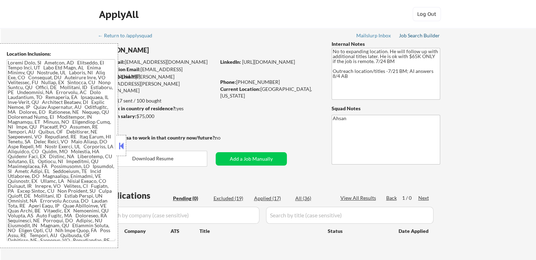
click at [425, 37] on div "Job Search Builder" at bounding box center [419, 35] width 41 height 5
click at [509, 101] on div "← Return to /applysquad Mailslurp Inbox Job Search Builder [PERSON_NAME] User E…" at bounding box center [269, 149] width 536 height 242
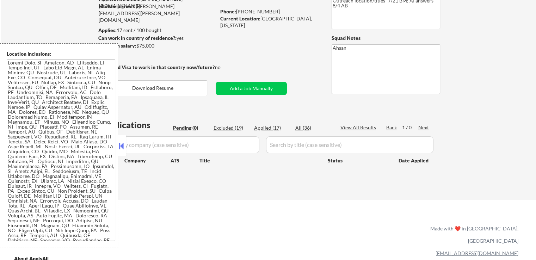
click at [228, 128] on div "Excluded (19)" at bounding box center [231, 127] width 35 height 7
select select ""excluded__expired_""
select select ""excluded""
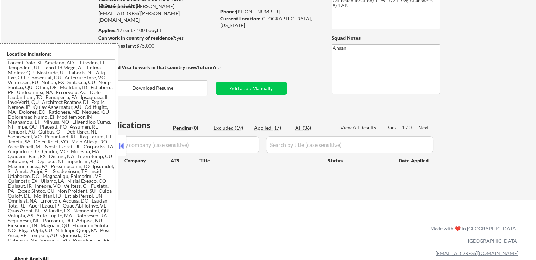
select select ""excluded""
select select ""excluded__location_""
select select ""excluded""
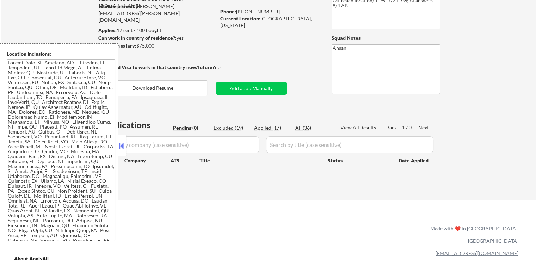
select select ""excluded""
select select ""excluded__expired_""
select select ""excluded""
select select ""excluded__expired_""
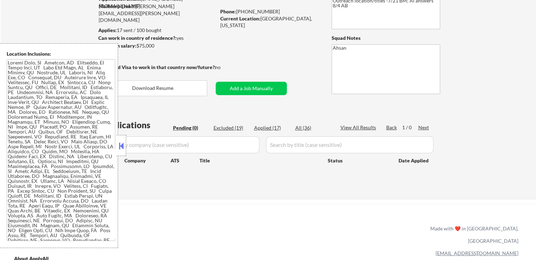
select select ""excluded__other_""
select select ""excluded""
select select ""excluded__location_""
select select ""excluded""
select select ""excluded__expired_""
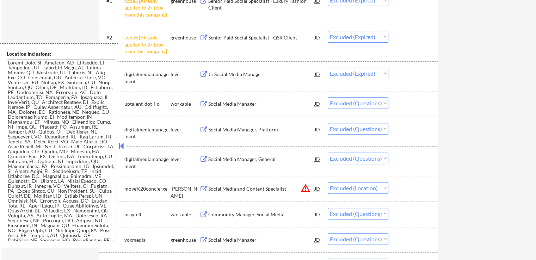
scroll to position [282, 0]
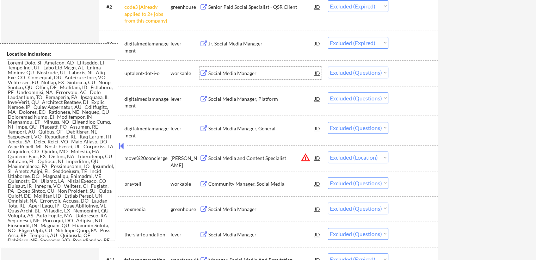
click at [244, 72] on div "Social Media Manager" at bounding box center [261, 73] width 106 height 7
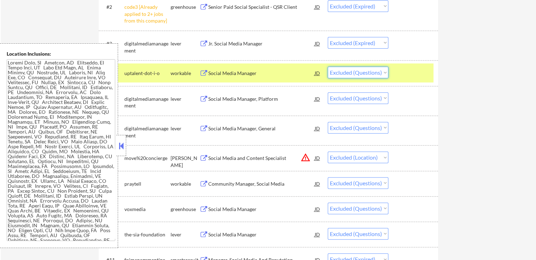
drag, startPoint x: 360, startPoint y: 71, endPoint x: 357, endPoint y: 77, distance: 6.0
click at [360, 71] on select "Choose an option... Pending Applied Excluded (Questions) Excluded (Expired) Exc…" at bounding box center [358, 73] width 61 height 12
select select ""excluded__location_""
click at [328, 67] on select "Choose an option... Pending Applied Excluded (Questions) Excluded (Expired) Exc…" at bounding box center [358, 73] width 61 height 12
click at [259, 98] on div "Social Media Manager, Platform" at bounding box center [261, 99] width 106 height 7
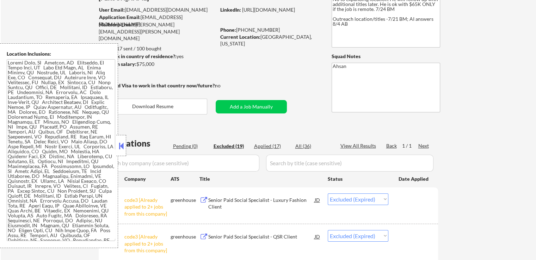
scroll to position [0, 0]
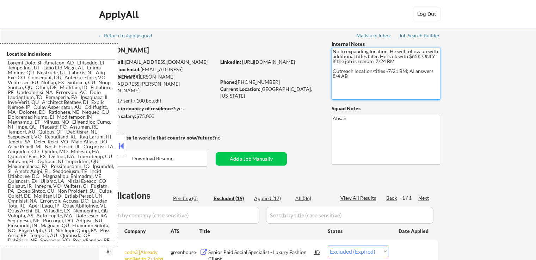
drag, startPoint x: 339, startPoint y: 75, endPoint x: 330, endPoint y: 72, distance: 9.6
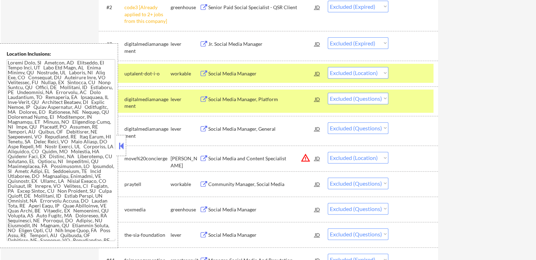
scroll to position [282, 0]
click at [233, 97] on div "Social Media Manager, Platform" at bounding box center [261, 99] width 106 height 7
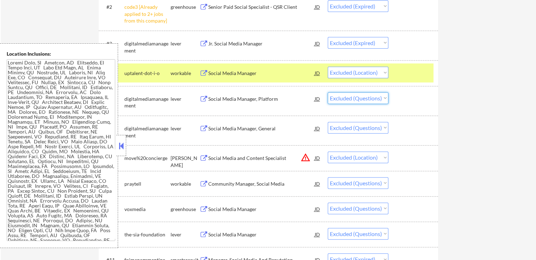
drag, startPoint x: 347, startPoint y: 96, endPoint x: 346, endPoint y: 103, distance: 6.7
click at [347, 96] on select "Choose an option... Pending Applied Excluded (Questions) Excluded (Expired) Exc…" at bounding box center [358, 98] width 61 height 12
click at [328, 92] on select "Choose an option... Pending Applied Excluded (Questions) Excluded (Expired) Exc…" at bounding box center [358, 98] width 61 height 12
select select ""excluded""
select select ""excluded__location_""
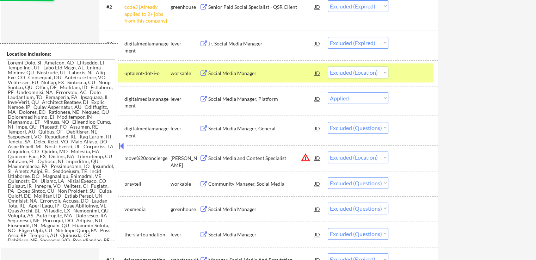
select select ""excluded""
select select ""excluded__expired_""
select select ""excluded""
select select ""excluded__expired_""
select select ""excluded__other_""
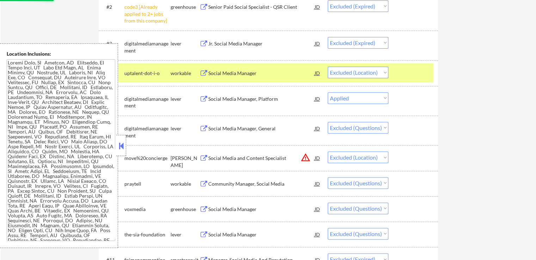
select select ""excluded""
select select ""excluded__location_""
select select ""excluded""
select select ""excluded__expired_""
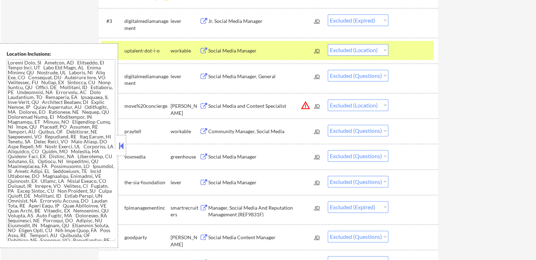
scroll to position [317, 0]
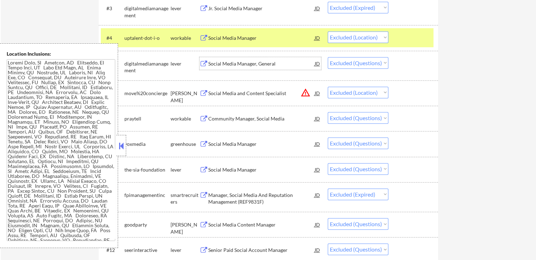
click at [261, 67] on div "Social Media Manager, General" at bounding box center [261, 63] width 106 height 7
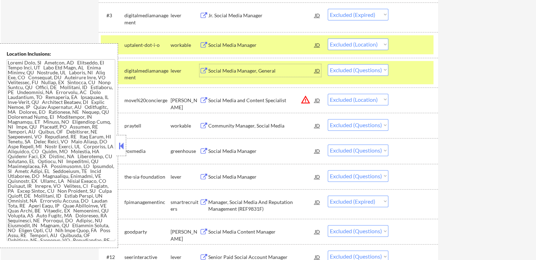
scroll to position [353, 0]
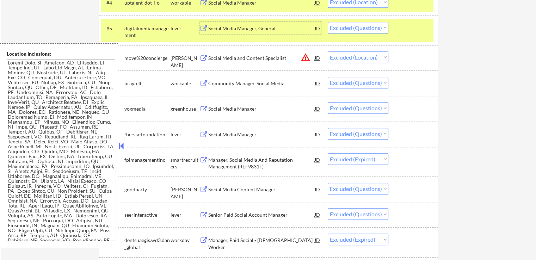
click at [252, 29] on div "Social Media Manager, General" at bounding box center [261, 28] width 106 height 7
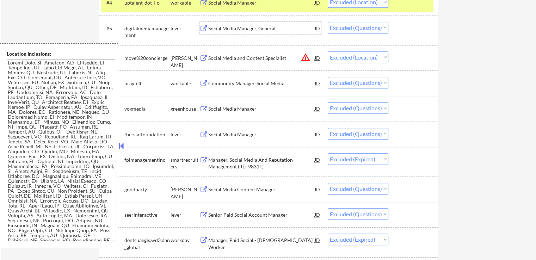
click at [343, 27] on select "Choose an option... Pending Applied Excluded (Questions) Excluded (Expired) Exc…" at bounding box center [358, 28] width 61 height 12
click at [328, 22] on select "Choose an option... Pending Applied Excluded (Questions) Excluded (Expired) Exc…" at bounding box center [358, 28] width 61 height 12
select select ""excluded__location_""
select select ""excluded""
select select ""excluded__expired_""
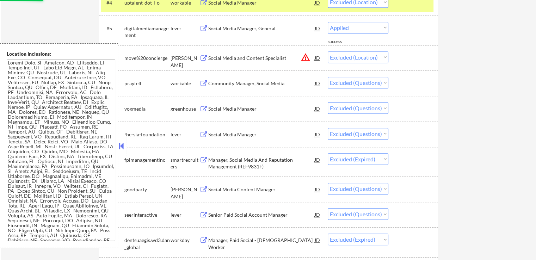
select select ""excluded""
select select ""excluded__expired_""
select select ""excluded__other_""
select select ""excluded""
select select ""excluded__location_""
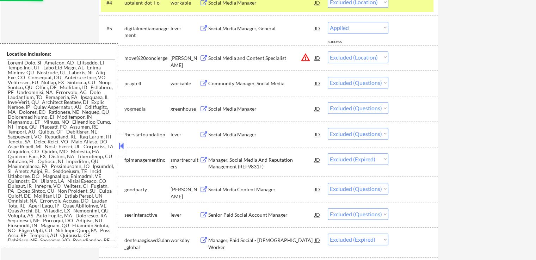
select select ""excluded""
select select ""excluded__expired_""
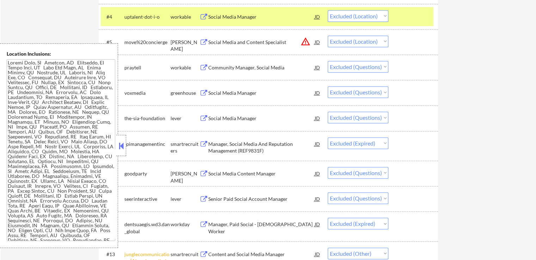
click at [251, 69] on div "Community Manager, Social Media" at bounding box center [261, 67] width 106 height 7
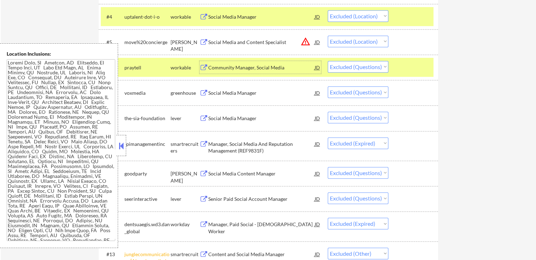
drag, startPoint x: 356, startPoint y: 62, endPoint x: 354, endPoint y: 68, distance: 6.8
click at [356, 62] on select "Choose an option... Pending Applied Excluded (Questions) Excluded (Expired) Exc…" at bounding box center [358, 67] width 61 height 12
select select ""excluded__expired_""
click at [328, 61] on select "Choose an option... Pending Applied Excluded (Questions) Excluded (Expired) Exc…" at bounding box center [358, 67] width 61 height 12
click at [269, 93] on div "Social Media Manager" at bounding box center [261, 93] width 106 height 7
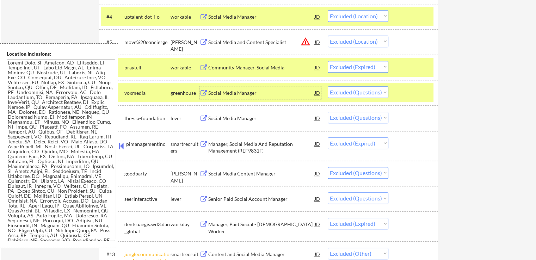
click at [240, 92] on div "Social Media Manager" at bounding box center [261, 93] width 106 height 7
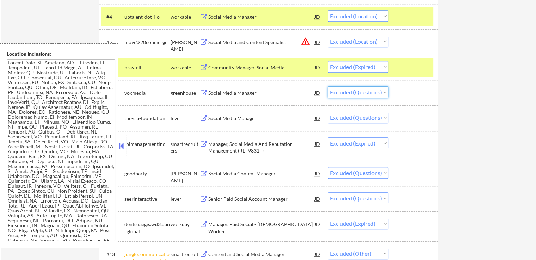
click at [347, 93] on select "Choose an option... Pending Applied Excluded (Questions) Excluded (Expired) Exc…" at bounding box center [358, 92] width 61 height 12
select select ""excluded__expired_""
click at [328, 86] on select "Choose an option... Pending Applied Excluded (Questions) Excluded (Expired) Exc…" at bounding box center [358, 92] width 61 height 12
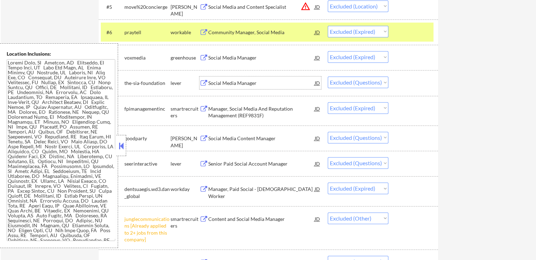
click at [254, 84] on div "Social Media Manager" at bounding box center [261, 83] width 106 height 7
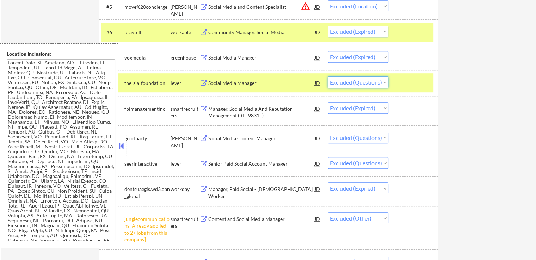
click at [351, 82] on select "Choose an option... Pending Applied Excluded (Questions) Excluded (Expired) Exc…" at bounding box center [358, 83] width 61 height 12
select select ""excluded__expired_""
click at [328, 77] on select "Choose an option... Pending Applied Excluded (Questions) Excluded (Expired) Exc…" at bounding box center [358, 83] width 61 height 12
click at [462, 99] on div "← Return to /applysquad Mailslurp Inbox Job Search Builder [PERSON_NAME] User E…" at bounding box center [269, 11] width 536 height 743
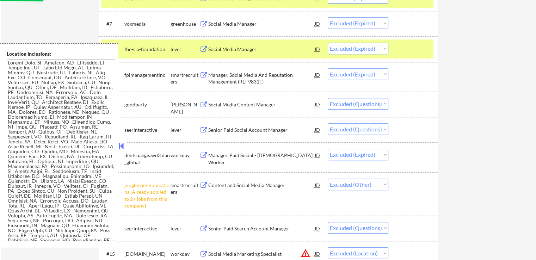
scroll to position [423, 0]
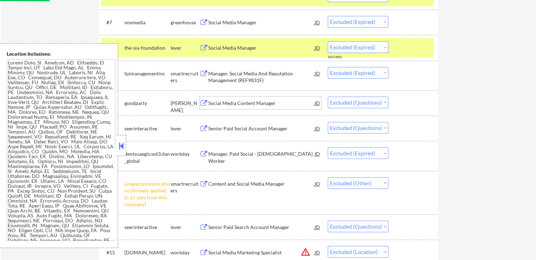
click at [264, 104] on div "Social Media Content Manager" at bounding box center [261, 103] width 106 height 7
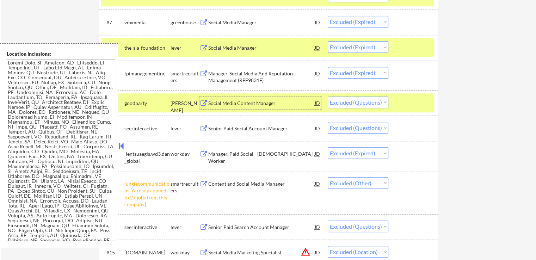
click at [353, 98] on select "Choose an option... Pending Applied Excluded (Questions) Excluded (Expired) Exc…" at bounding box center [358, 103] width 61 height 12
select select ""excluded__expired_""
click at [328, 97] on select "Choose an option... Pending Applied Excluded (Questions) Excluded (Expired) Exc…" at bounding box center [358, 103] width 61 height 12
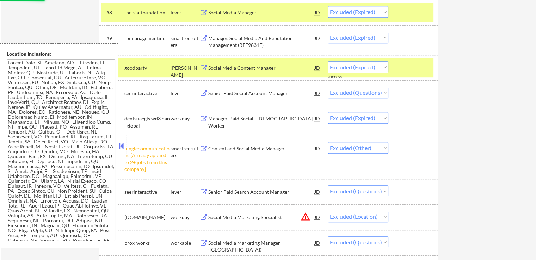
click at [259, 95] on div "Senior Paid Social Account Manager" at bounding box center [261, 93] width 106 height 7
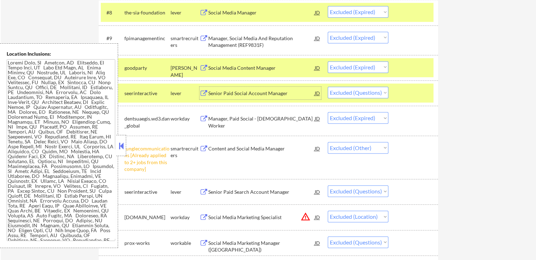
click at [351, 92] on select "Choose an option... Pending Applied Excluded (Questions) Excluded (Expired) Exc…" at bounding box center [358, 93] width 61 height 12
select select ""excluded__expired_""
click at [328, 87] on select "Choose an option... Pending Applied Excluded (Questions) Excluded (Expired) Exc…" at bounding box center [358, 93] width 61 height 12
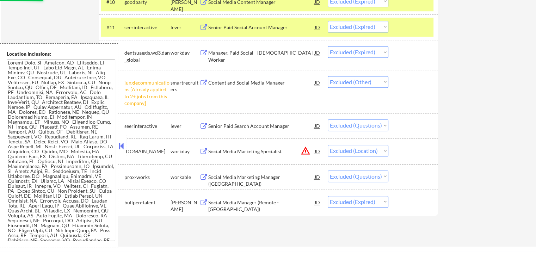
scroll to position [529, 0]
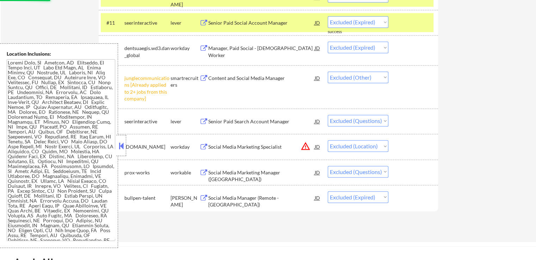
click at [275, 119] on div "Senior Paid Search Account Manager" at bounding box center [261, 121] width 106 height 7
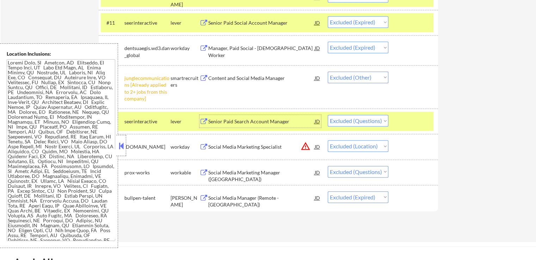
drag, startPoint x: 360, startPoint y: 121, endPoint x: 359, endPoint y: 126, distance: 4.6
click at [360, 121] on select "Choose an option... Pending Applied Excluded (Questions) Excluded (Expired) Exc…" at bounding box center [358, 121] width 61 height 12
select select ""excluded__expired_""
click at [328, 115] on select "Choose an option... Pending Applied Excluded (Questions) Excluded (Expired) Exc…" at bounding box center [358, 121] width 61 height 12
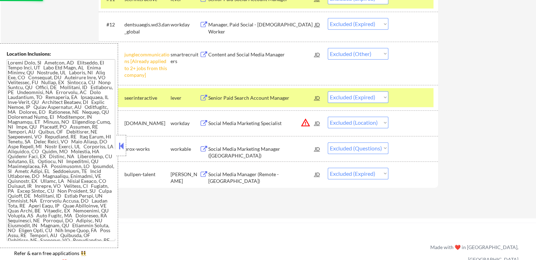
scroll to position [564, 0]
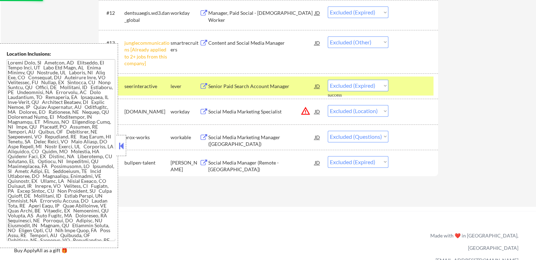
click at [276, 137] on div "Social Media Marketing Manager ([GEOGRAPHIC_DATA])" at bounding box center [261, 141] width 106 height 14
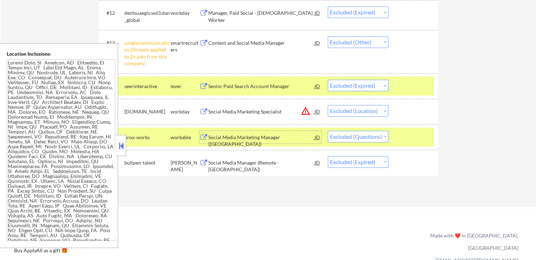
click at [366, 136] on select "Choose an option... Pending Applied Excluded (Questions) Excluded (Expired) Exc…" at bounding box center [358, 137] width 61 height 12
select select ""excluded__location_""
click at [328, 131] on select "Choose an option... Pending Applied Excluded (Questions) Excluded (Expired) Exc…" at bounding box center [358, 137] width 61 height 12
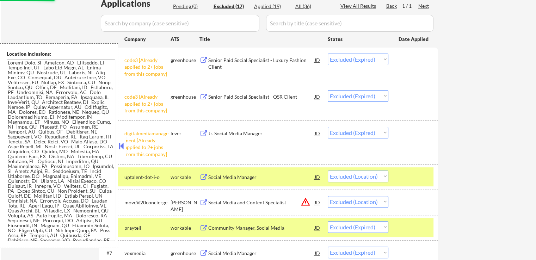
scroll to position [141, 0]
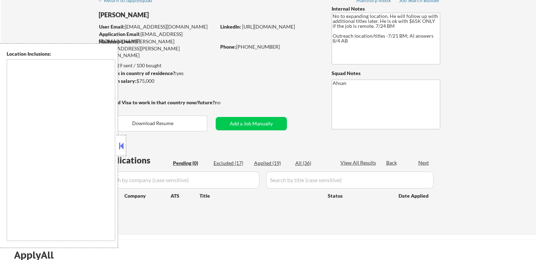
type textarea "Jersey City, NJ Hoboken, NJ Weehawken, NJ Union City, NJ West New York, NJ Nort…"
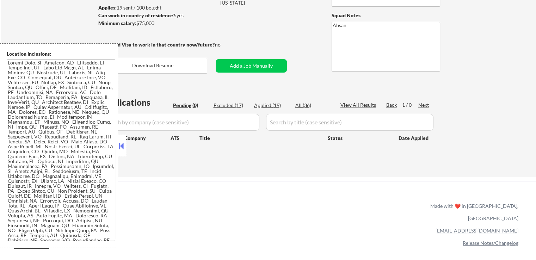
scroll to position [106, 0]
